Goal: Browse casually

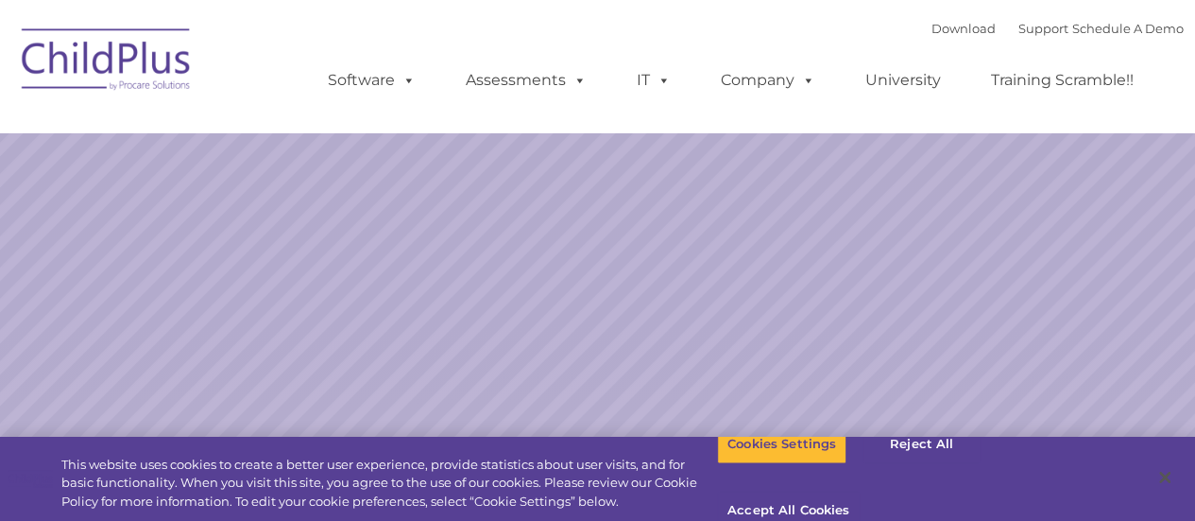
select select "MEDIUM"
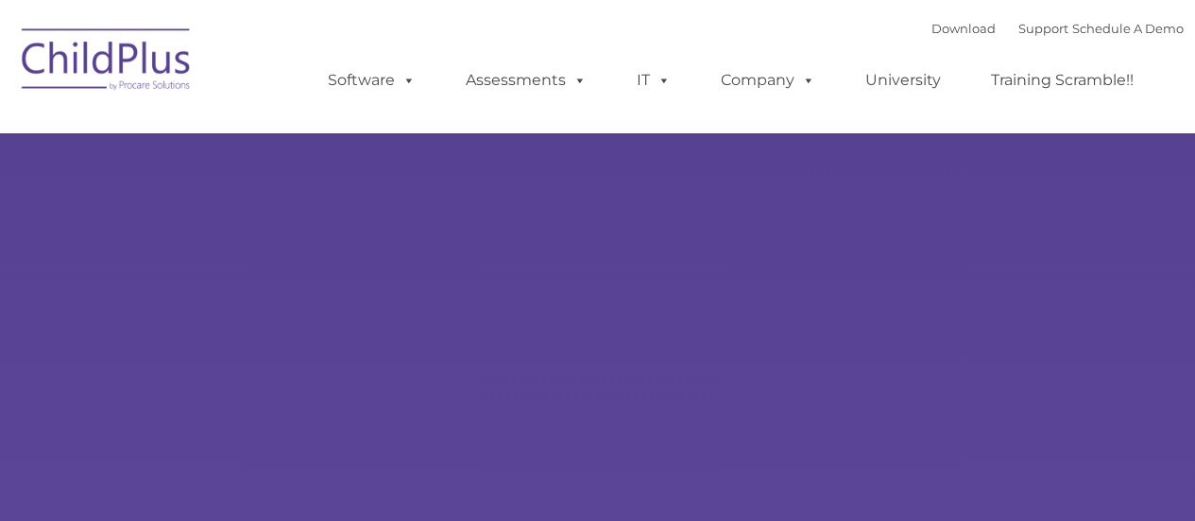
type input ""
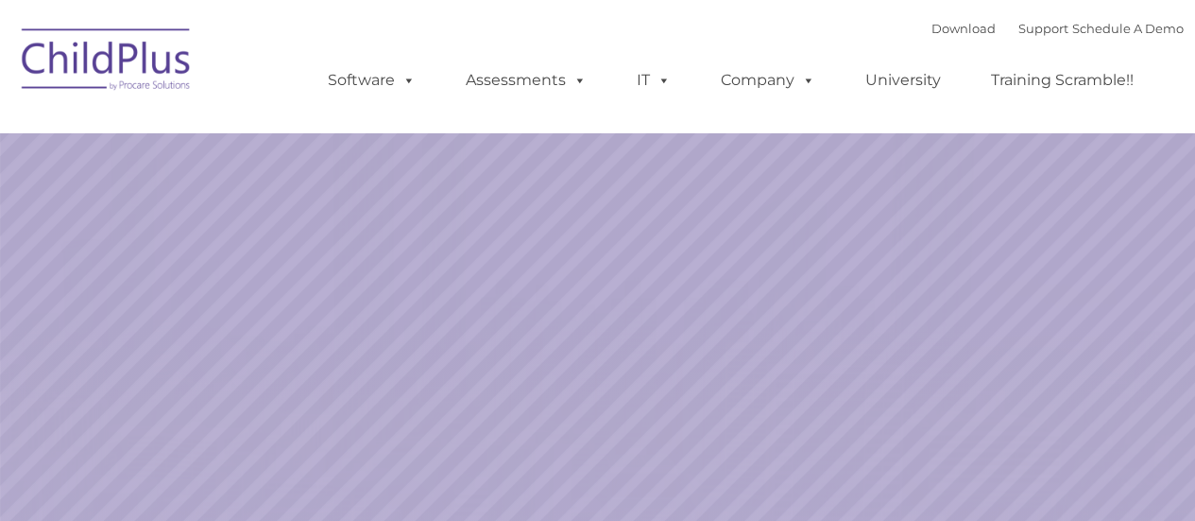
select select "MEDIUM"
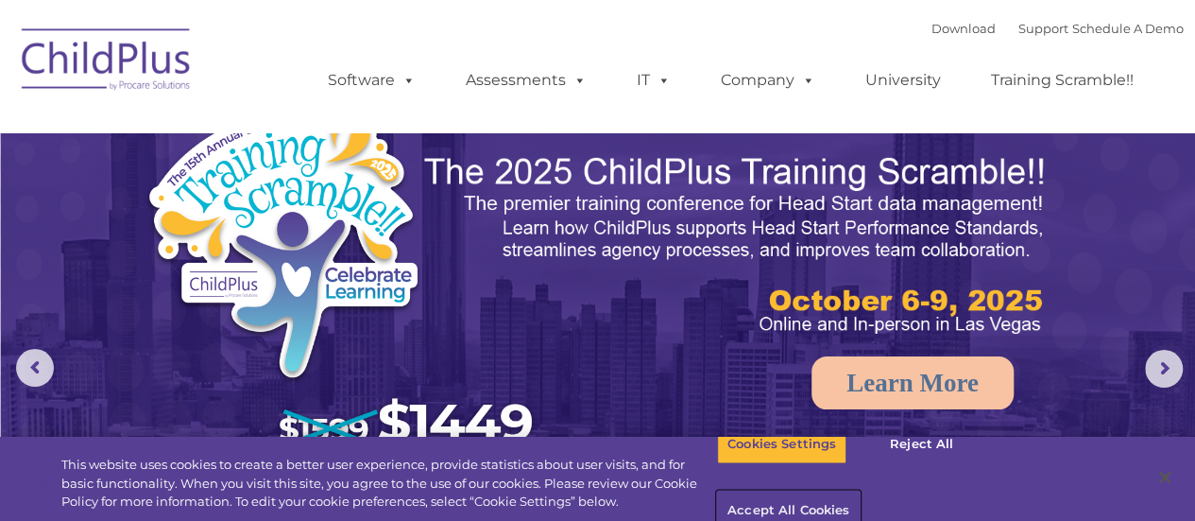
click at [860, 491] on button "Accept All Cookies" at bounding box center [788, 511] width 143 height 40
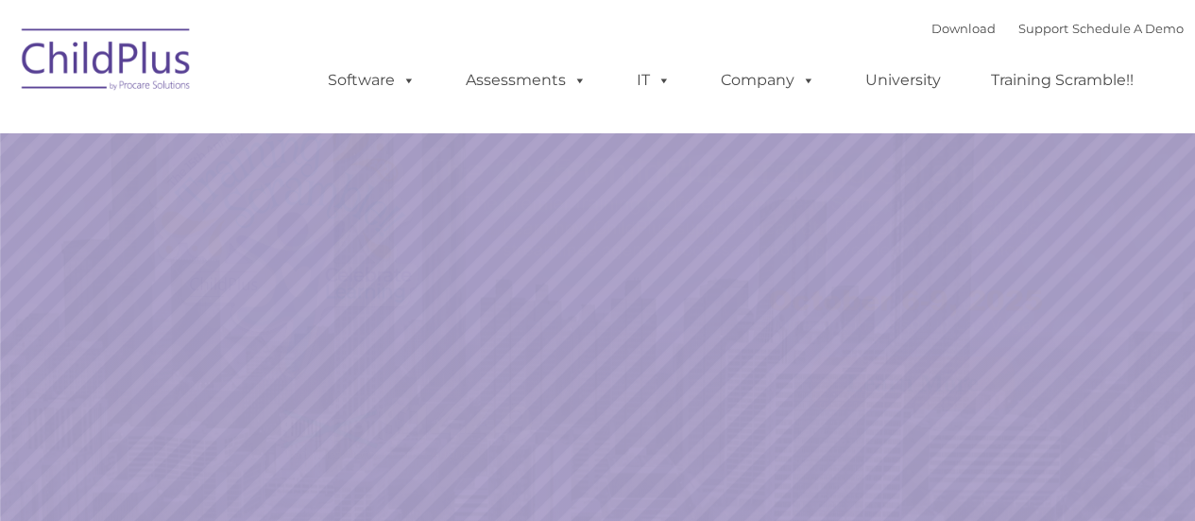
select select "MEDIUM"
